Goal: Task Accomplishment & Management: Manage account settings

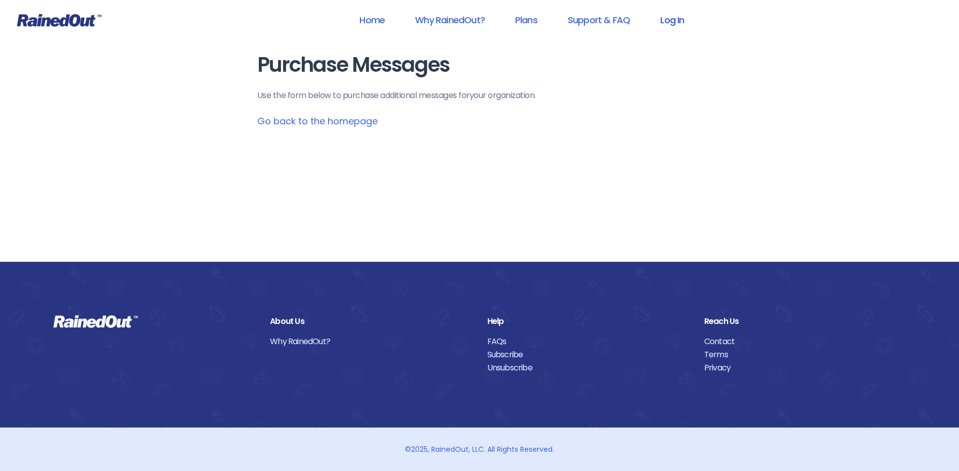
click at [672, 18] on link "Log In" at bounding box center [672, 20] width 50 height 23
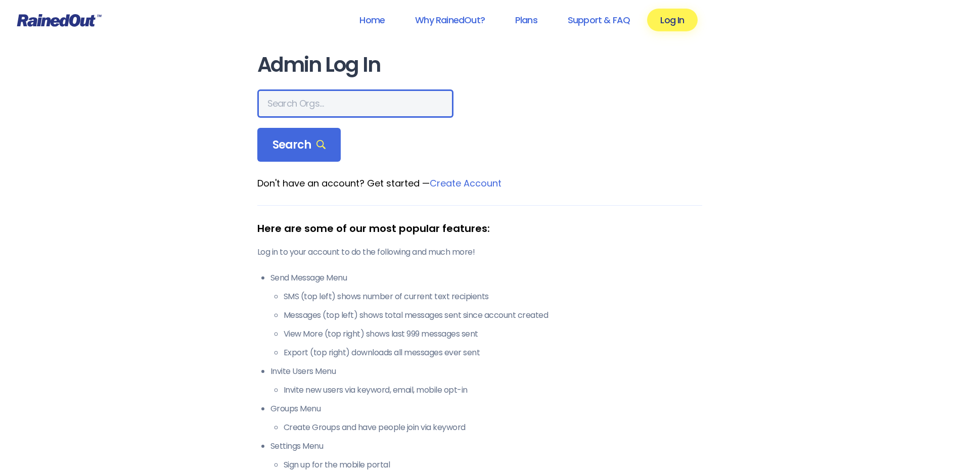
click at [298, 98] on input "text" at bounding box center [355, 104] width 196 height 28
type input "[PERSON_NAME]"
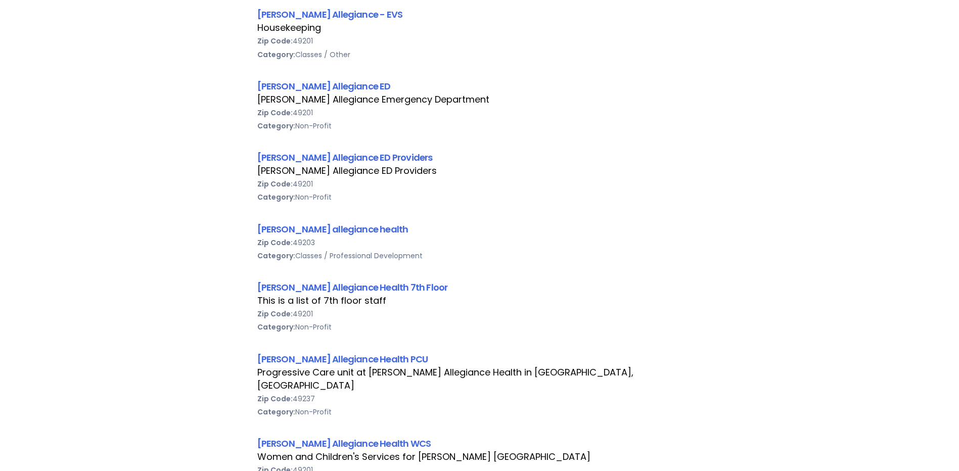
scroll to position [354, 0]
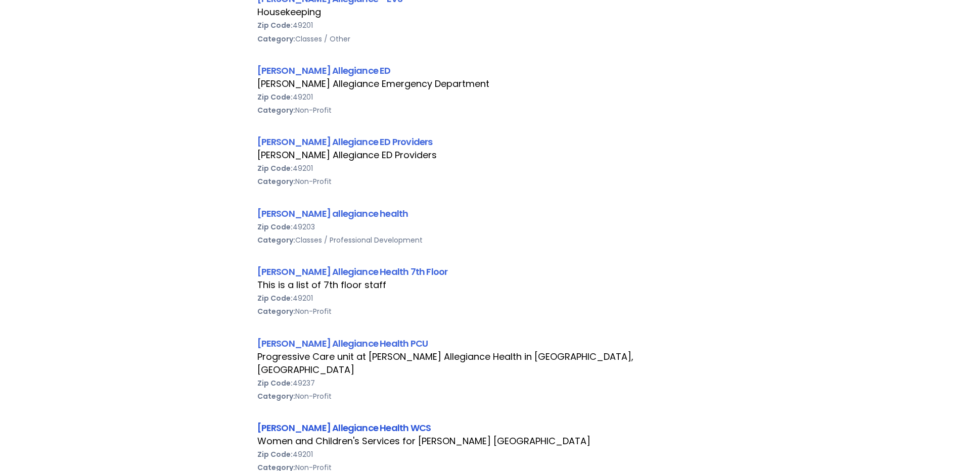
click at [348, 422] on link "[PERSON_NAME] Allegiance Health WCS" at bounding box center [344, 428] width 174 height 13
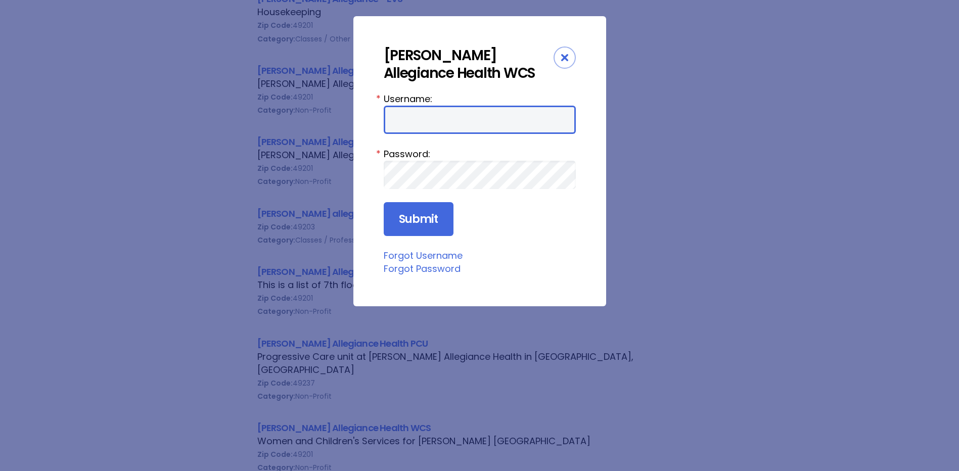
type input "choffman"
click at [410, 241] on div "Username: [PERSON_NAME] * Password: * Submit Forgot Username Forgot Password" at bounding box center [480, 184] width 192 height 184
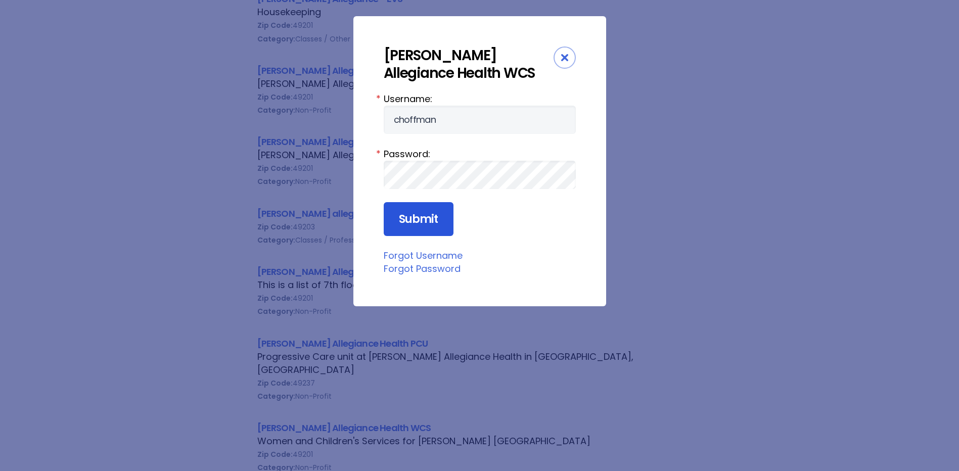
click at [416, 227] on input "Submit" at bounding box center [419, 219] width 70 height 34
